Goal: Find specific page/section: Find specific page/section

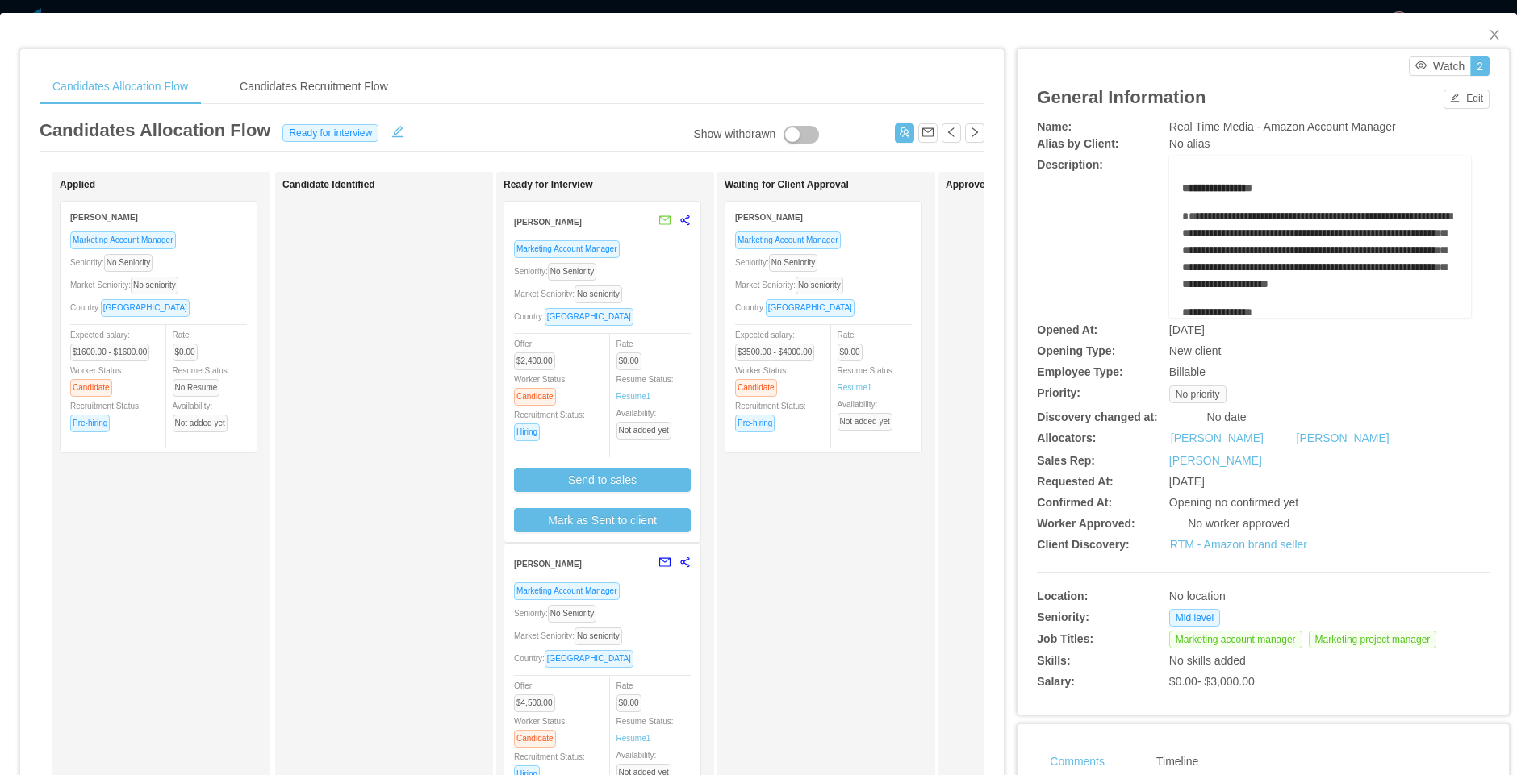
click at [590, 562] on div "[PERSON_NAME]" at bounding box center [582, 564] width 136 height 30
click at [568, 569] on div "[PERSON_NAME]" at bounding box center [582, 564] width 136 height 30
click at [616, 645] on span "No seniority" at bounding box center [598, 637] width 48 height 18
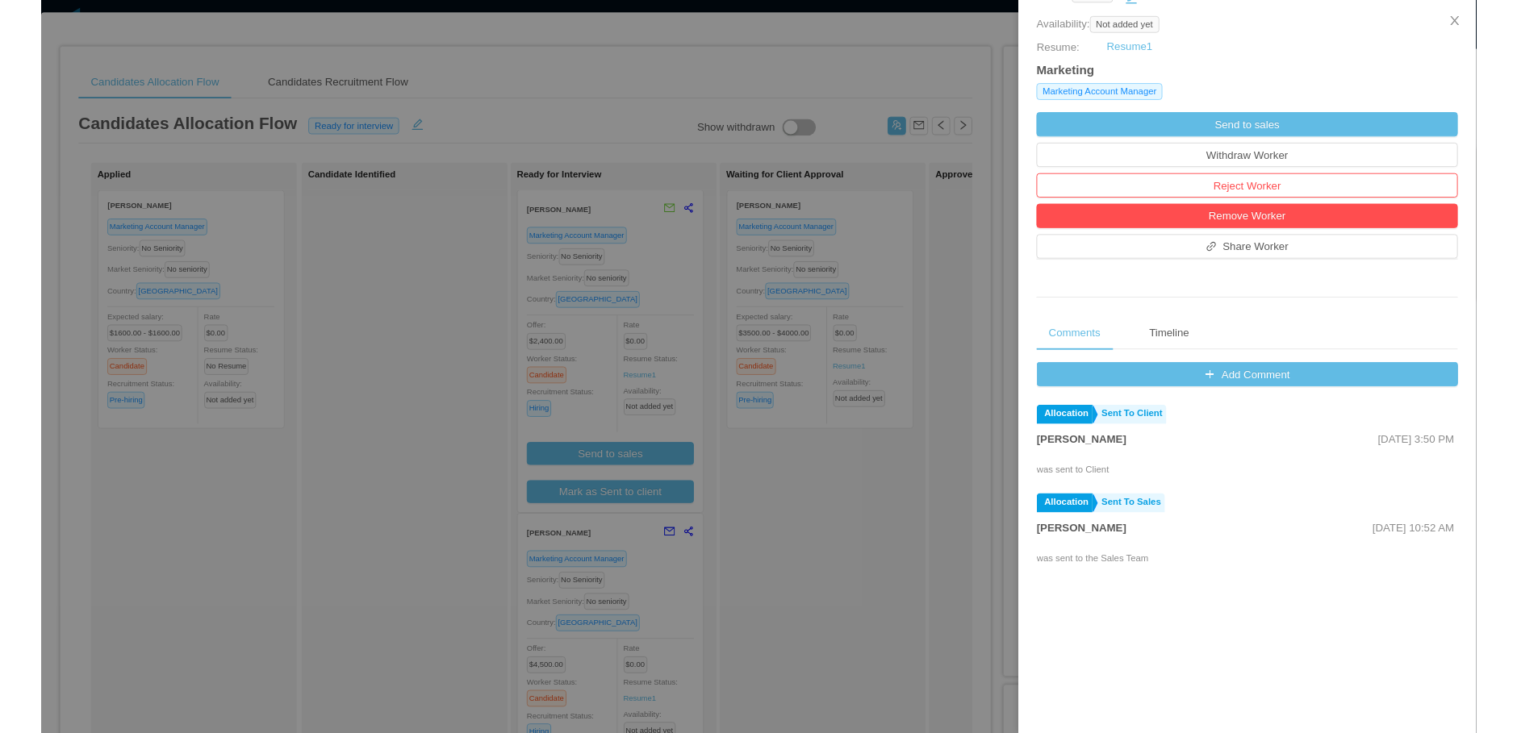
scroll to position [387, 0]
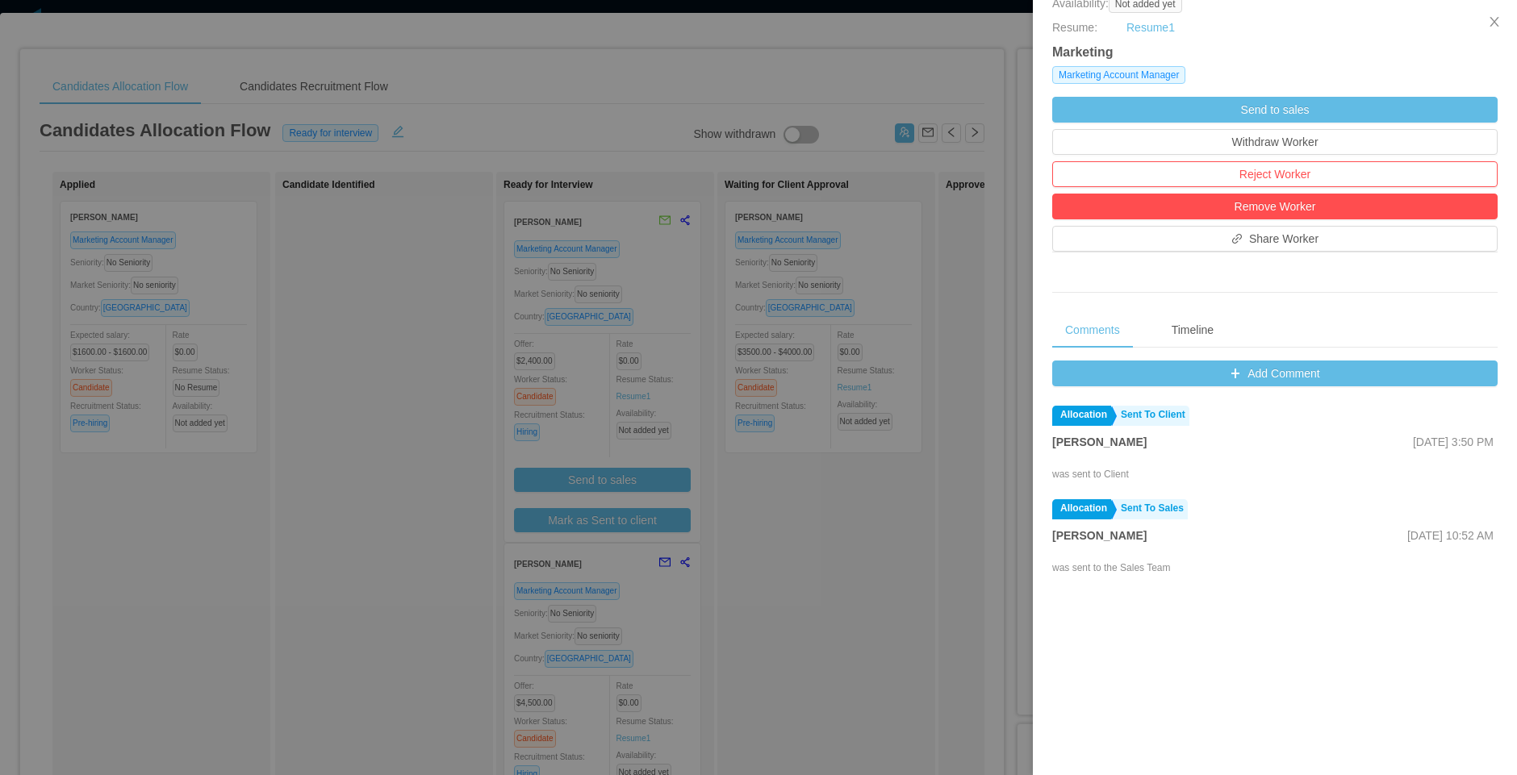
drag, startPoint x: 913, startPoint y: 611, endPoint x: 924, endPoint y: 614, distance: 10.8
click at [913, 611] on div at bounding box center [758, 387] width 1517 height 775
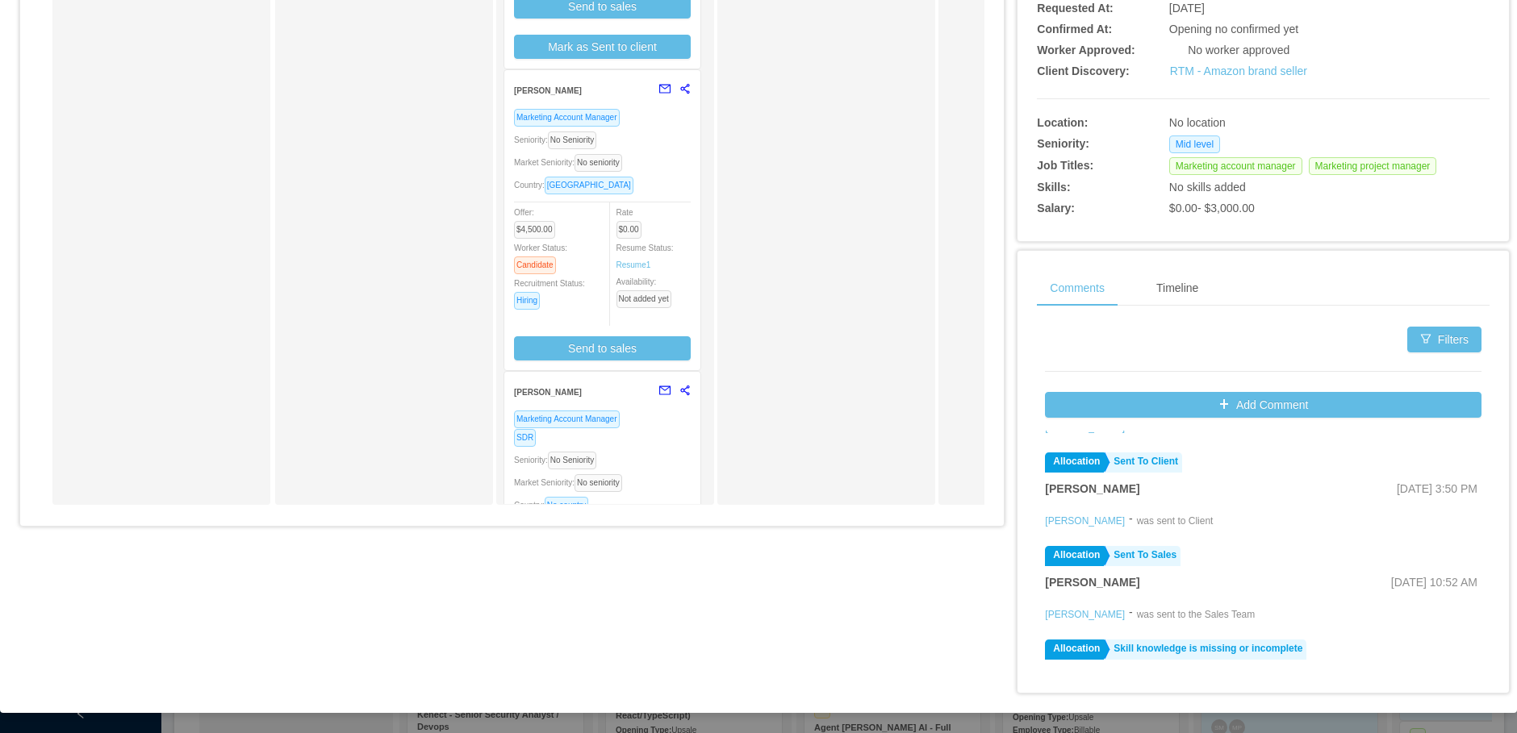
scroll to position [0, 0]
